Goal: Book appointment/travel/reservation

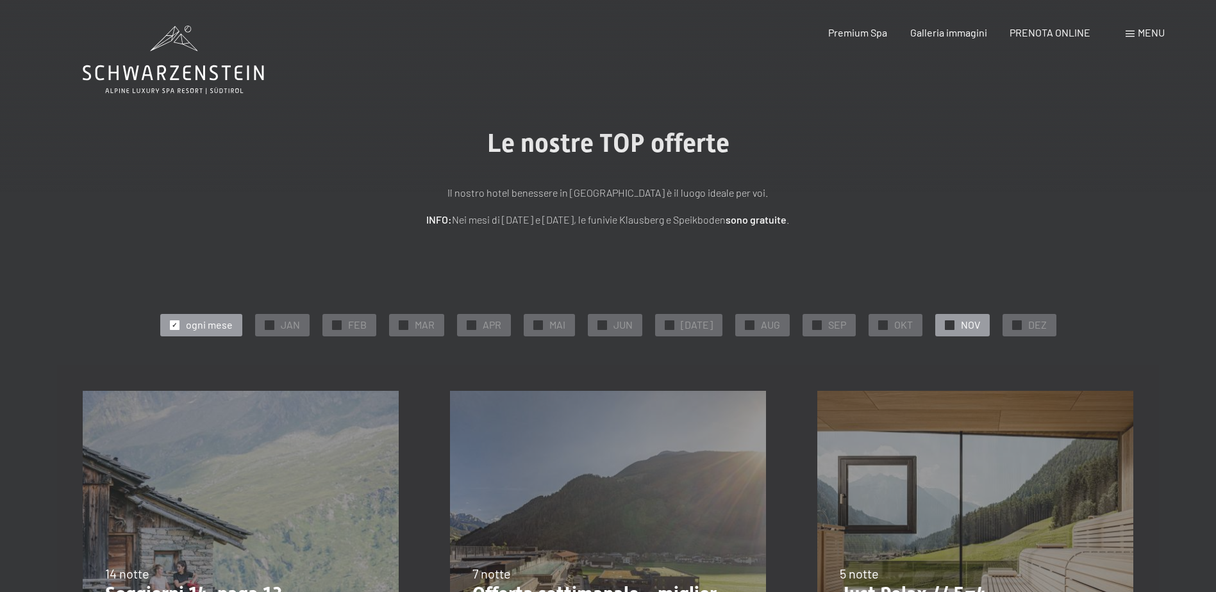
click at [961, 324] on span "NOV" at bounding box center [970, 325] width 19 height 14
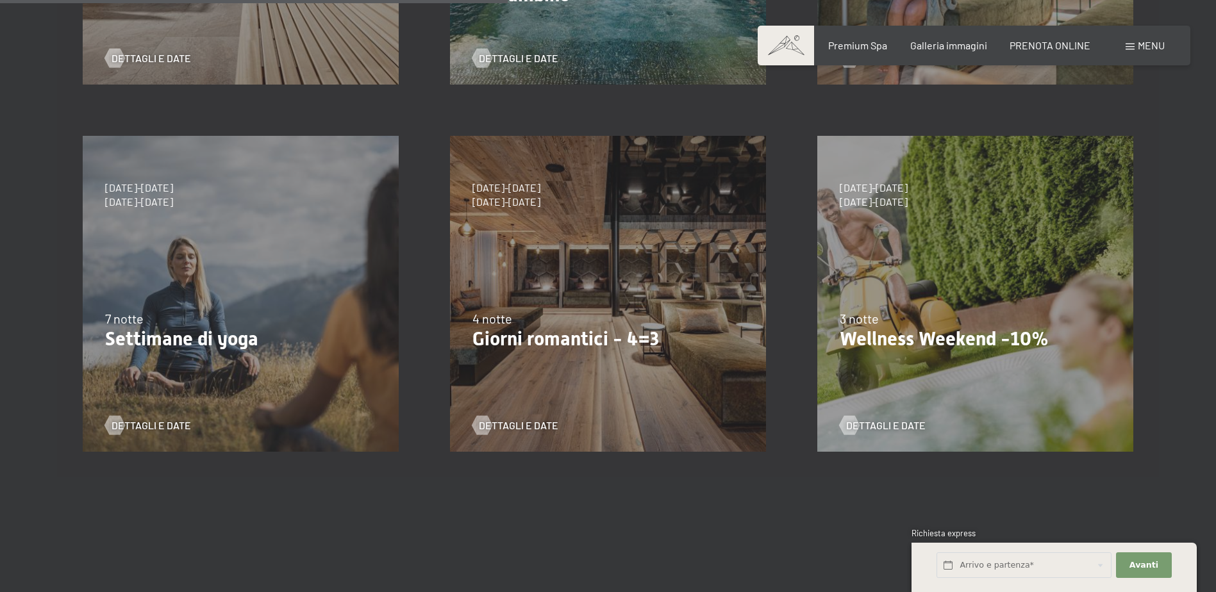
scroll to position [641, 0]
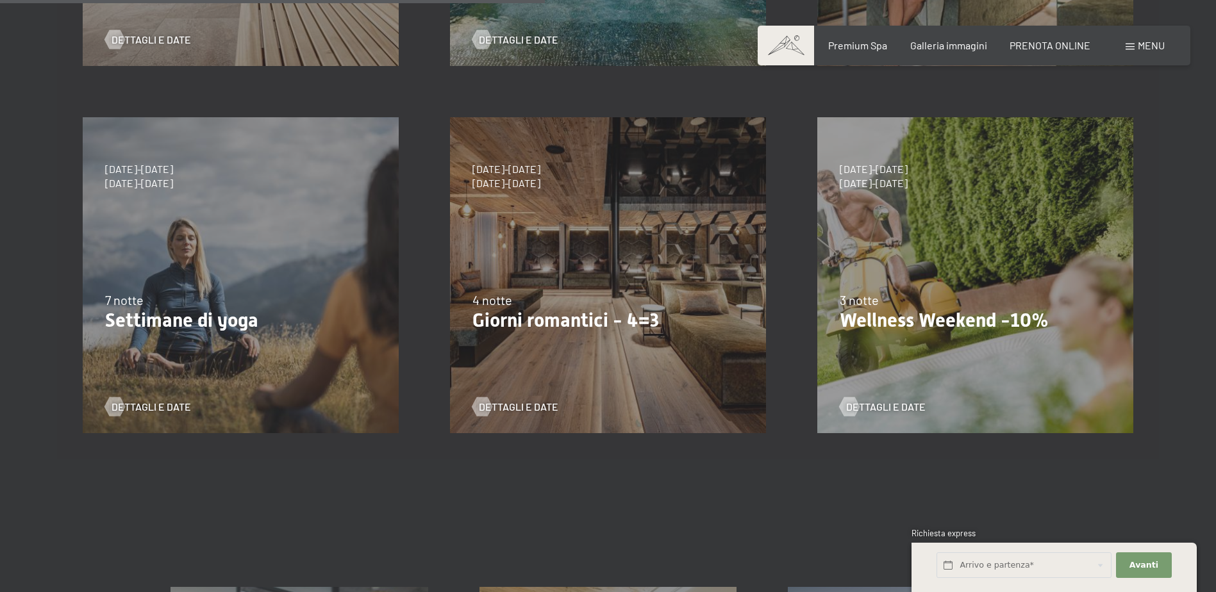
click at [903, 218] on div "13/11/2025-1/12/2025 11/12/2025-22/12/2025 15/1/2026-26/1/2026 12/3/2026-23/3/2…" at bounding box center [975, 275] width 367 height 367
click at [867, 401] on span "Dettagli e Date" at bounding box center [898, 407] width 79 height 14
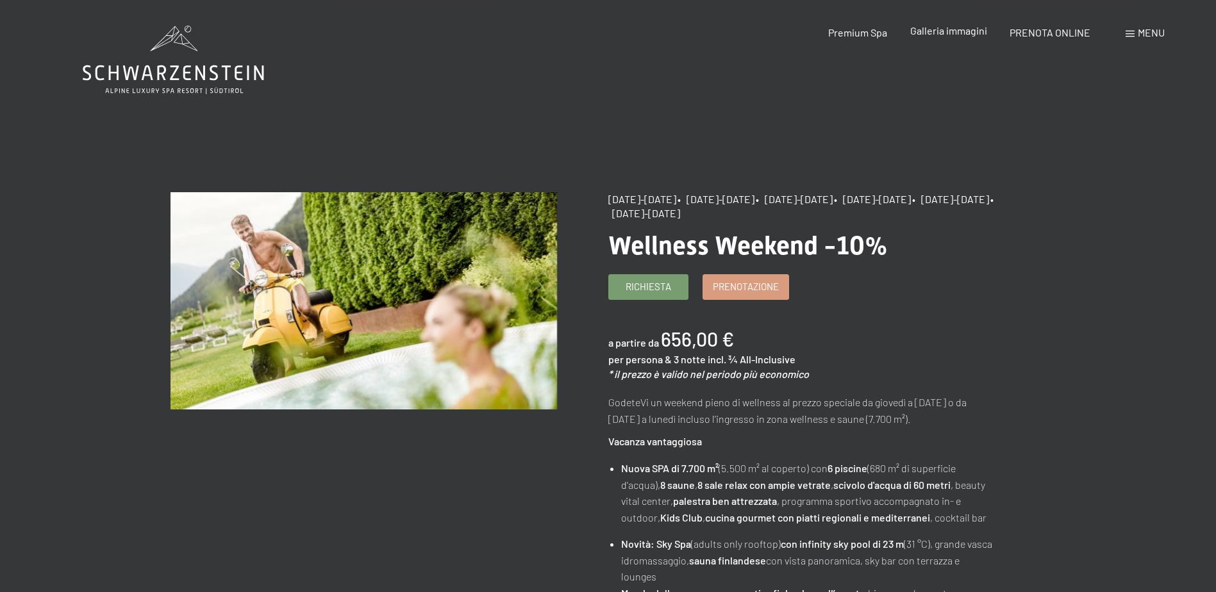
click at [942, 28] on span "Galleria immagini" at bounding box center [948, 30] width 77 height 12
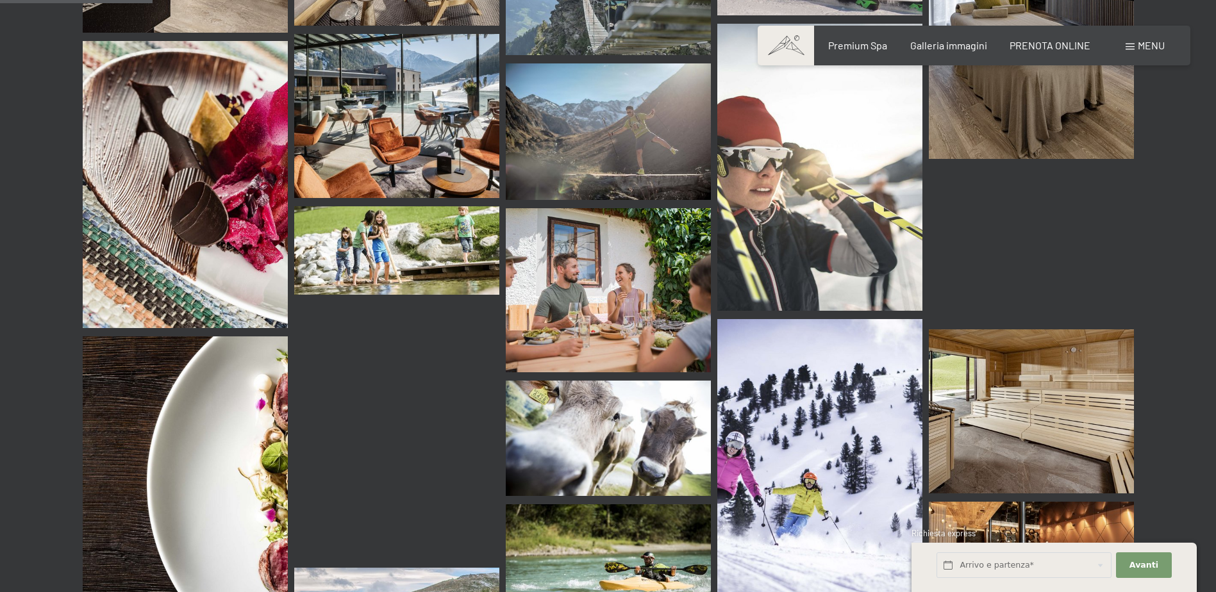
scroll to position [2051, 0]
